Goal: Task Accomplishment & Management: Use online tool/utility

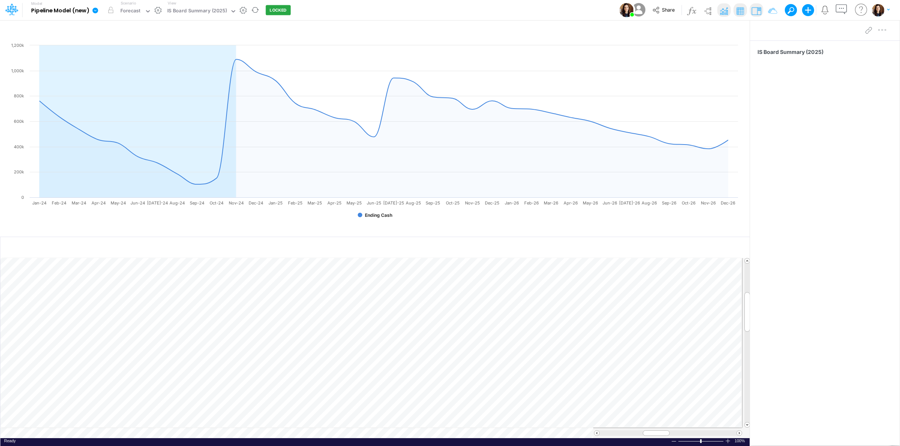
click at [96, 10] on icon at bounding box center [96, 10] width 6 height 6
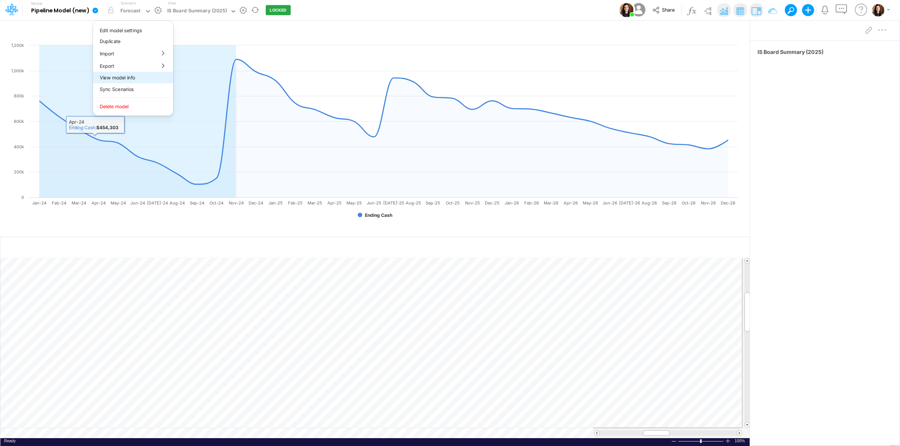
click at [114, 74] on button "View model info" at bounding box center [133, 78] width 80 height 12
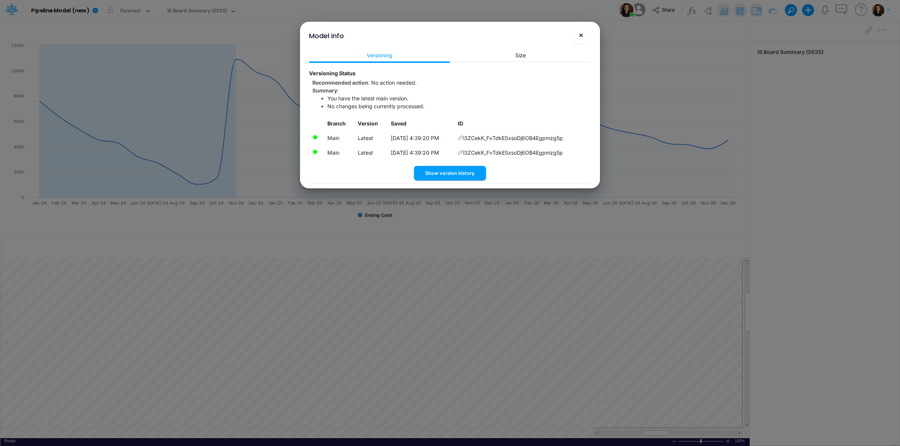
click at [579, 34] on span "×" at bounding box center [580, 34] width 5 height 9
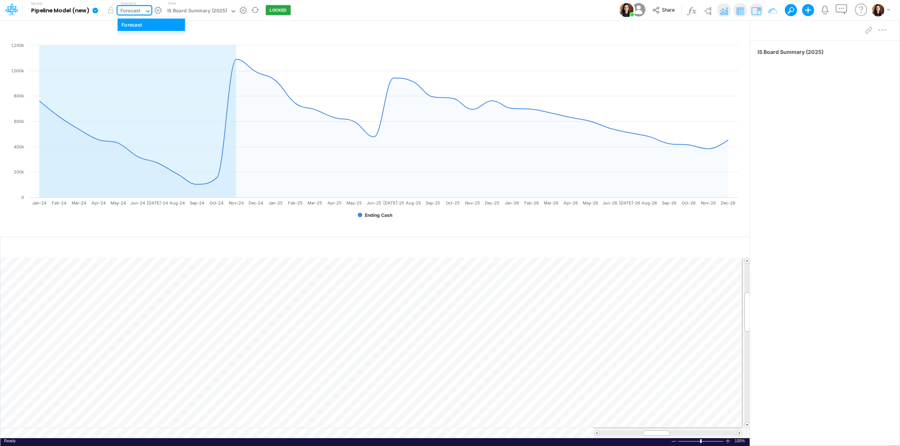
click at [139, 10] on div "Forecast" at bounding box center [130, 11] width 20 height 9
click at [379, 10] on div "Model Pipeline Model (new) Edit model settings Duplicate Import QuickBooks Quic…" at bounding box center [450, 10] width 810 height 20
click at [157, 9] on button "button" at bounding box center [158, 10] width 8 height 8
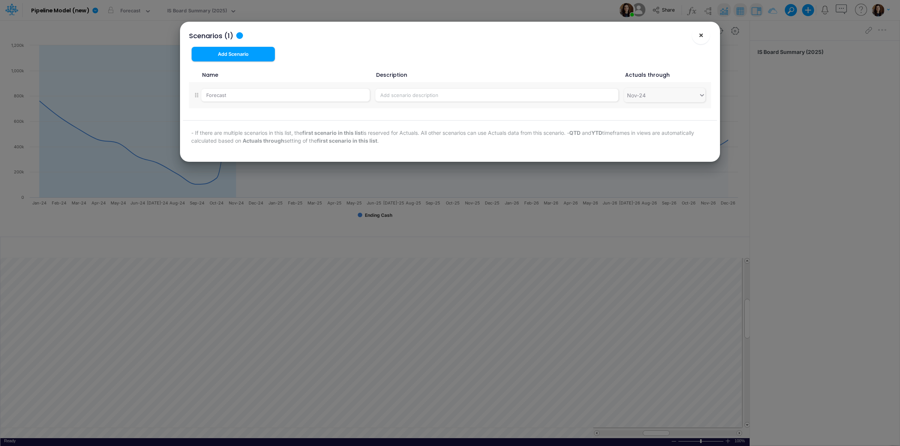
click at [693, 34] on button "×" at bounding box center [701, 35] width 18 height 18
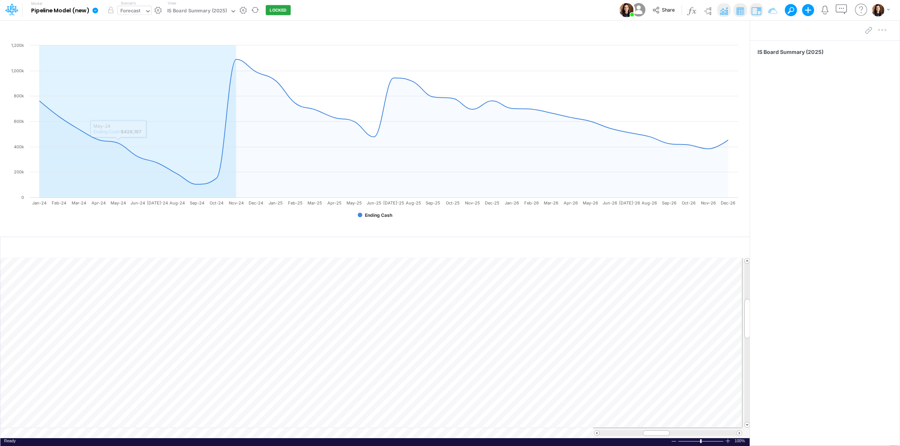
click at [137, 10] on div "Forecast" at bounding box center [130, 11] width 20 height 9
click at [331, 7] on div "Model Pipeline Model (new) Edit model settings Duplicate Import QuickBooks Quic…" at bounding box center [450, 10] width 810 height 20
click at [156, 9] on button "button" at bounding box center [158, 10] width 8 height 8
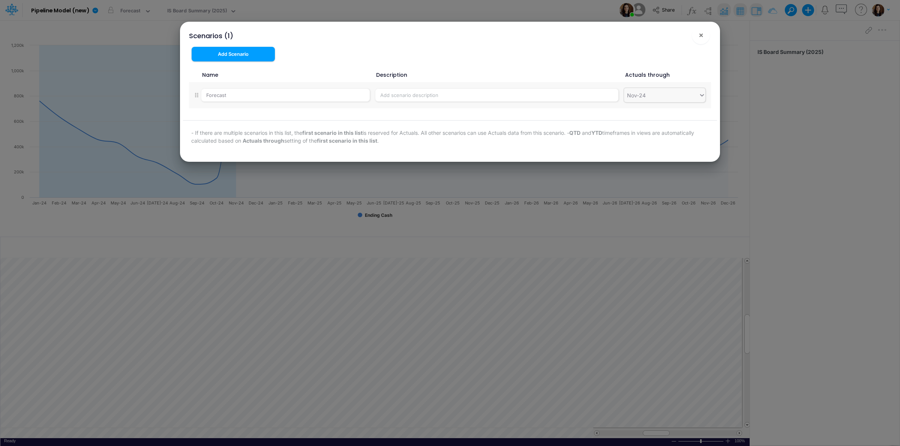
click at [658, 97] on div "Nov-24" at bounding box center [661, 95] width 75 height 12
type input "sep"
click at [643, 141] on div "Sep-25" at bounding box center [664, 142] width 81 height 14
drag, startPoint x: 701, startPoint y: 35, endPoint x: 696, endPoint y: 36, distance: 5.3
click at [700, 35] on span "×" at bounding box center [700, 34] width 5 height 9
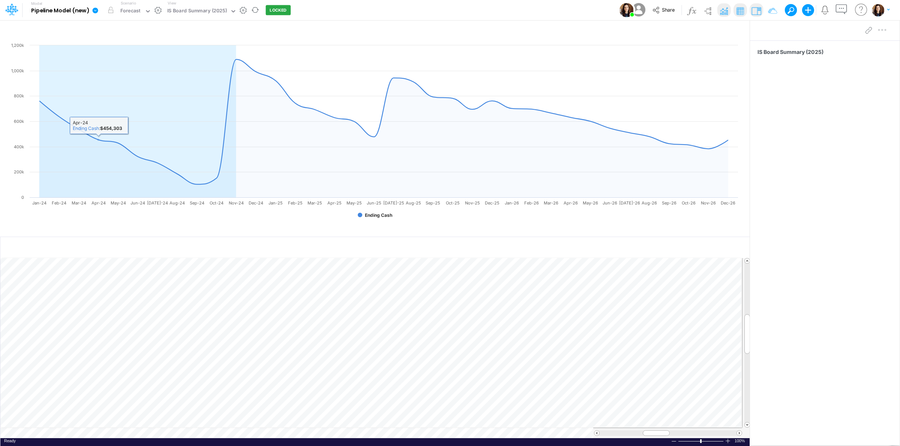
click at [96, 10] on icon at bounding box center [96, 10] width 6 height 6
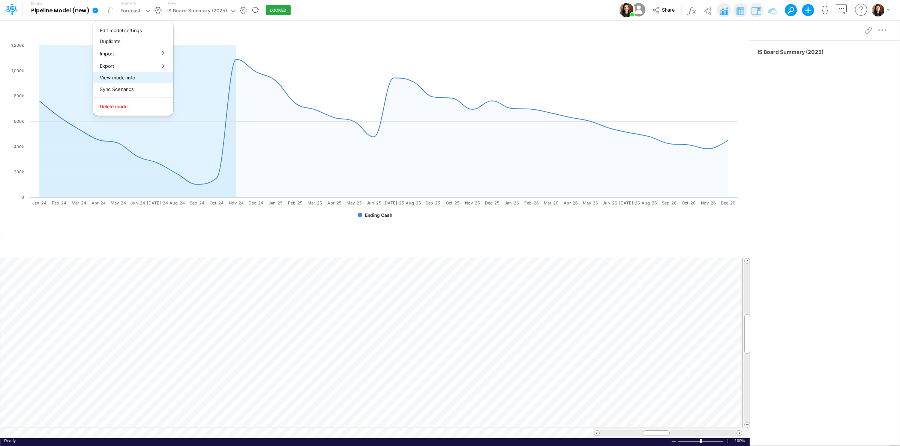
click at [114, 74] on button "View model info" at bounding box center [133, 78] width 80 height 12
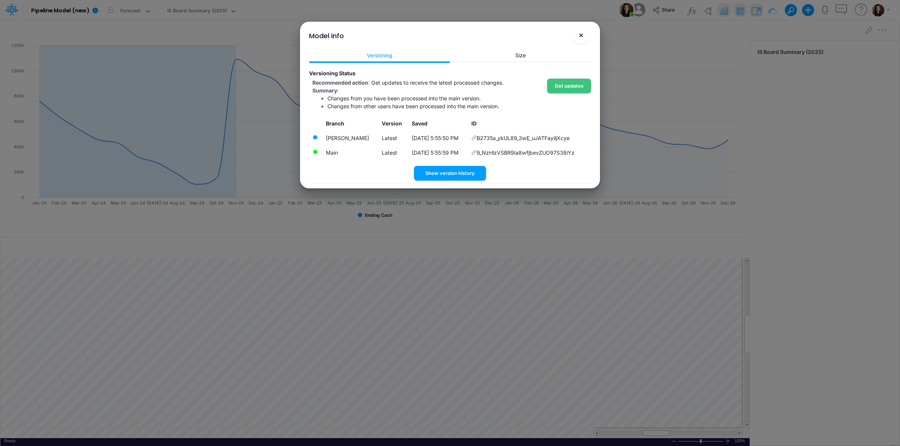
click at [577, 31] on button "×" at bounding box center [581, 35] width 18 height 18
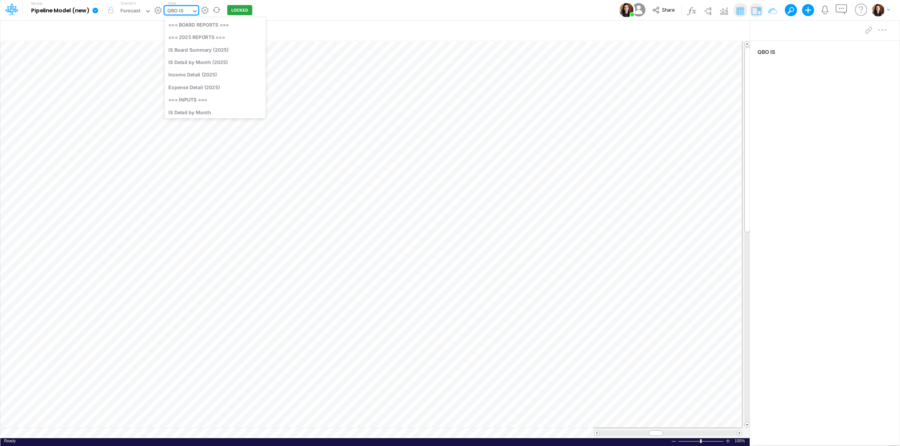
click at [185, 9] on input "text" at bounding box center [185, 11] width 1 height 7
click at [211, 51] on div "IS Board Summary (2025)" at bounding box center [215, 49] width 101 height 12
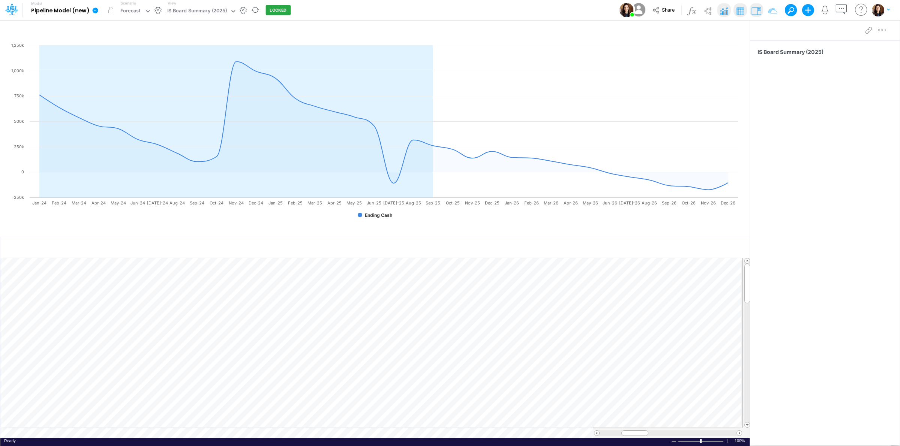
click at [394, 10] on div "Model Pipeline Model (new) Edit model settings Duplicate Import QuickBooks Quic…" at bounding box center [450, 10] width 810 height 20
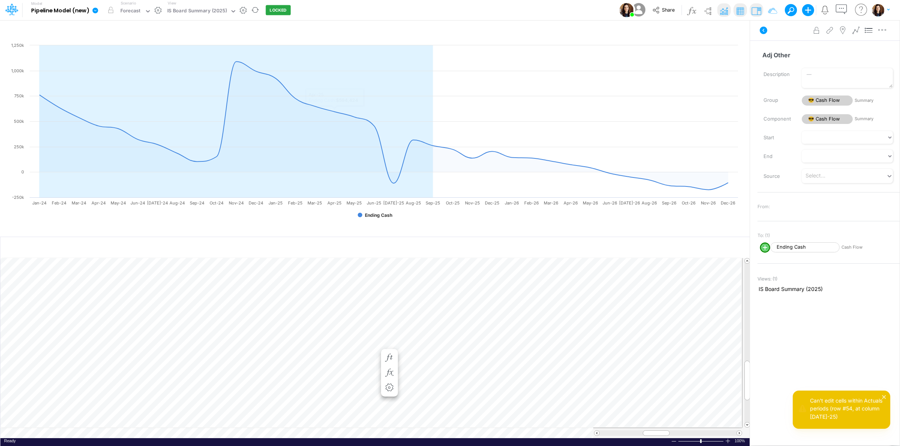
click at [277, 8] on button "LOCKED" at bounding box center [278, 10] width 25 height 10
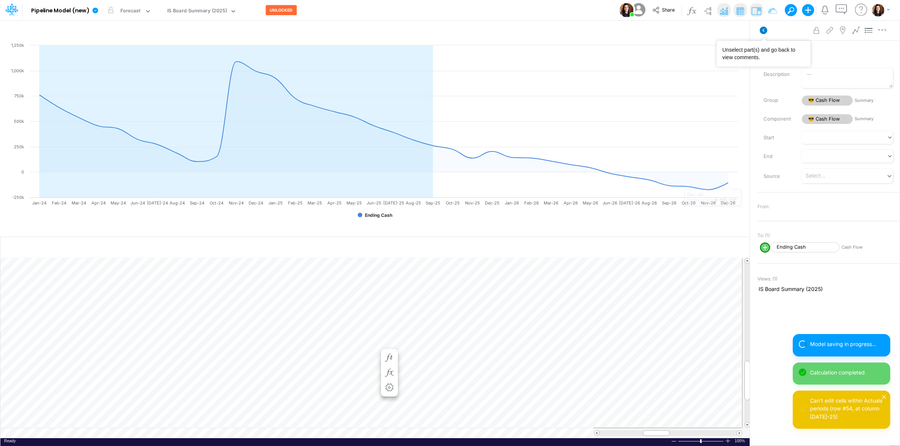
click at [762, 32] on icon at bounding box center [763, 30] width 7 height 7
